Goal: Check status: Check status

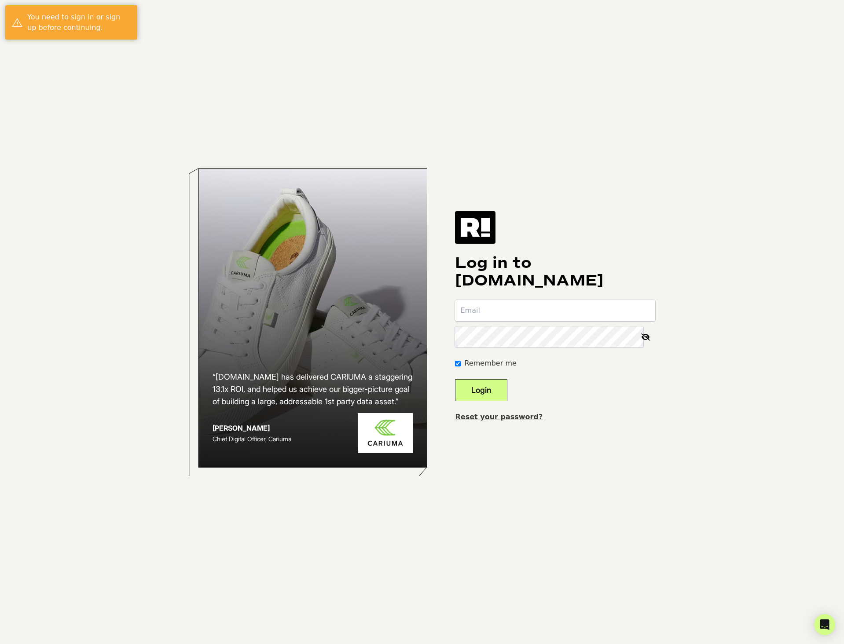
click at [554, 314] on input "email" at bounding box center [555, 310] width 200 height 21
type input "[EMAIL_ADDRESS][DOMAIN_NAME]"
click at [455, 379] on button "Login" at bounding box center [481, 390] width 52 height 22
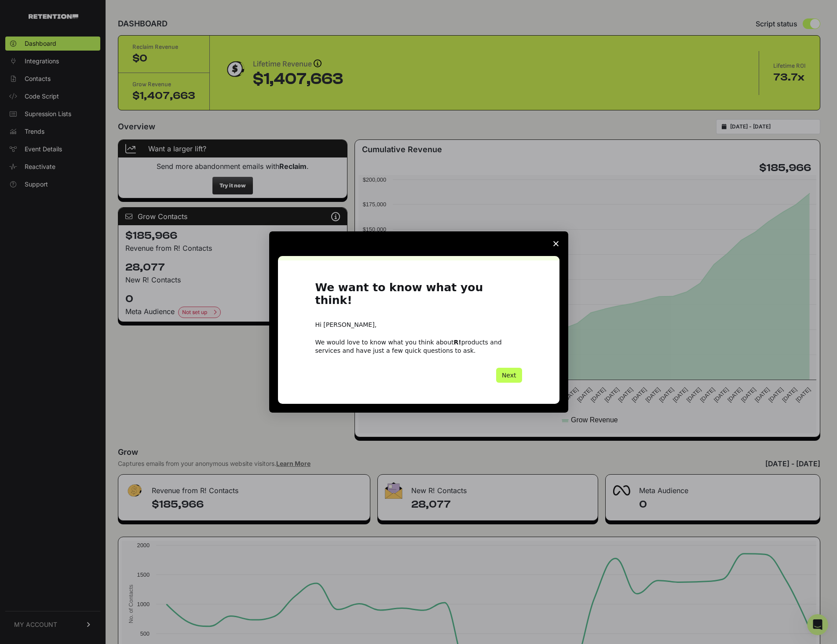
drag, startPoint x: 509, startPoint y: 372, endPoint x: 497, endPoint y: 372, distance: 11.9
click at [509, 372] on button "Next" at bounding box center [509, 375] width 26 height 15
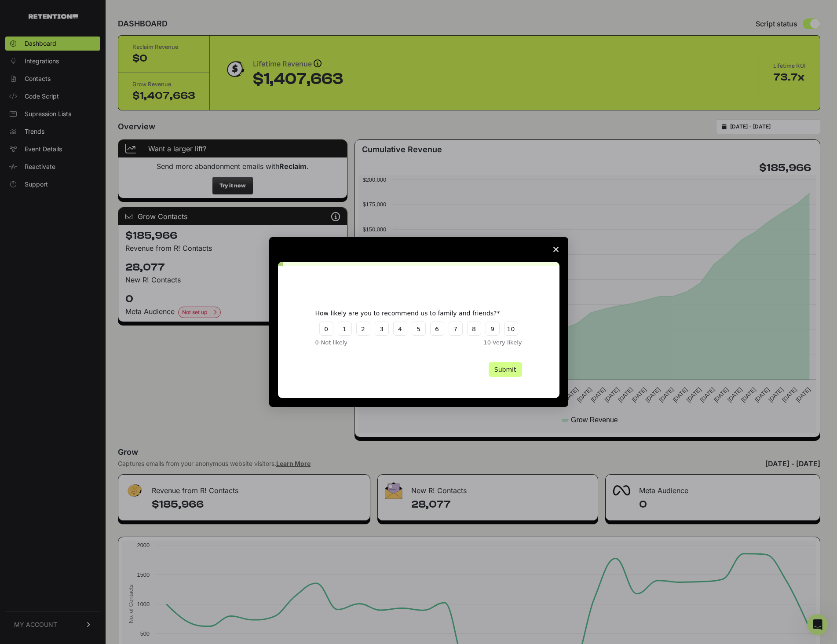
click at [559, 248] on span "Close survey" at bounding box center [556, 249] width 25 height 25
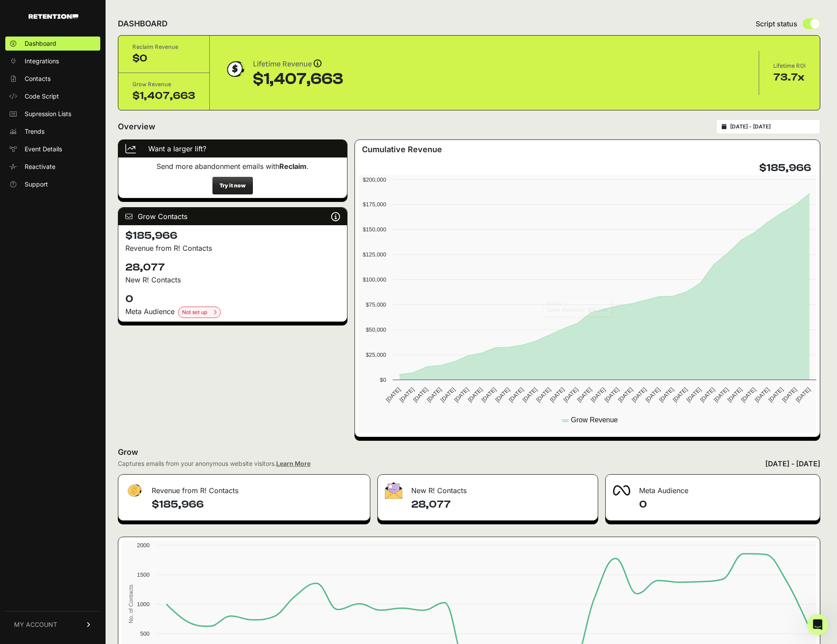
click at [775, 121] on div "2025-07-27 - 2025-08-26" at bounding box center [768, 126] width 104 height 15
click at [777, 126] on input "2025-07-27 - 2025-08-26" at bounding box center [772, 126] width 84 height 7
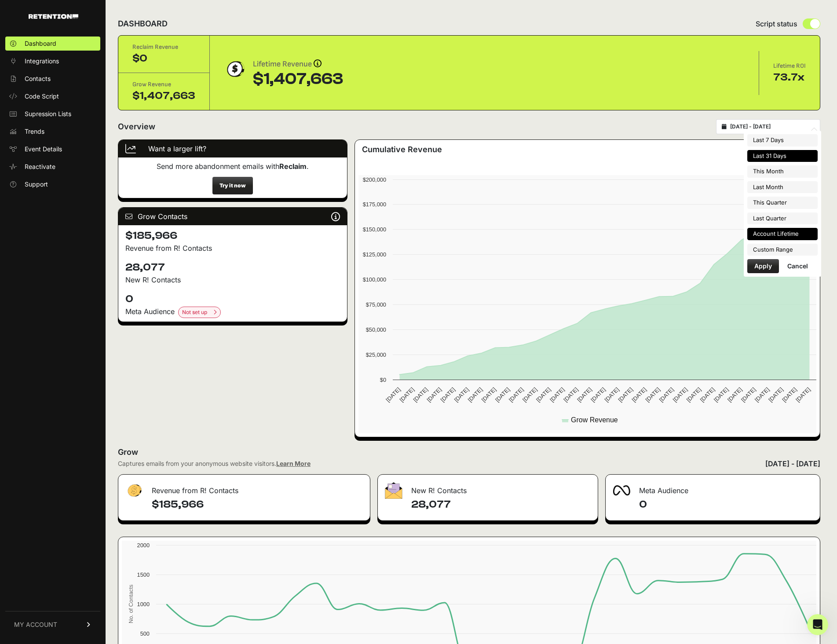
click at [788, 231] on li "Account Lifetime" at bounding box center [782, 234] width 70 height 12
type input "[DATE] - [DATE]"
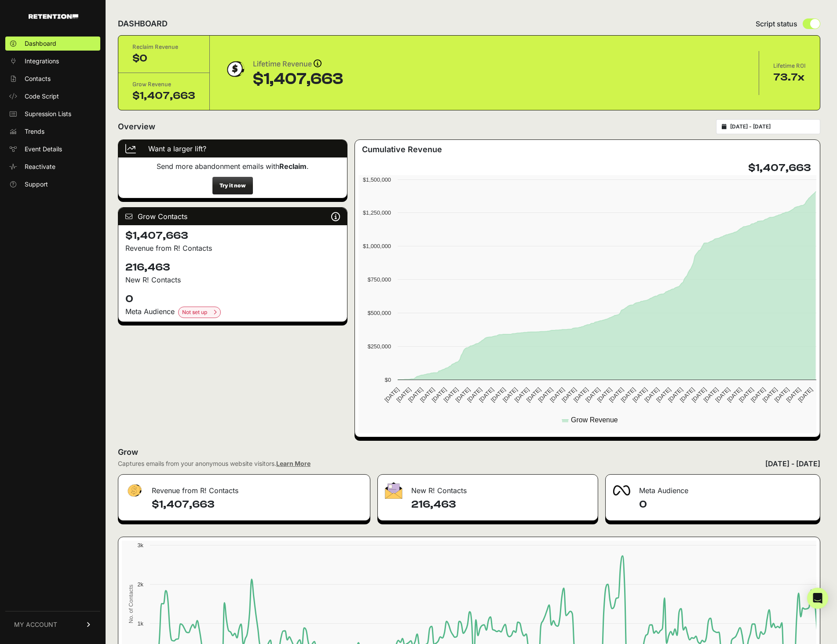
drag, startPoint x: 580, startPoint y: 24, endPoint x: 582, endPoint y: 43, distance: 19.0
click at [580, 24] on div "DASHBOARD Script status" at bounding box center [469, 23] width 702 height 23
